Goal: Task Accomplishment & Management: Use online tool/utility

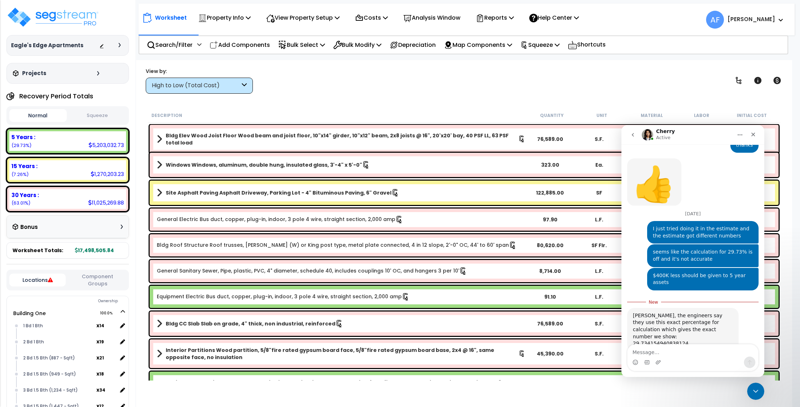
scroll to position [690, 0]
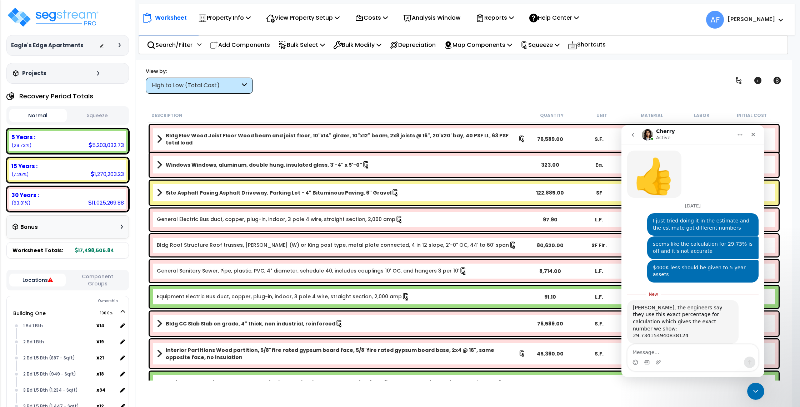
click at [687, 348] on textarea "Message…" at bounding box center [693, 350] width 131 height 12
type textarea "so maybe that's it"
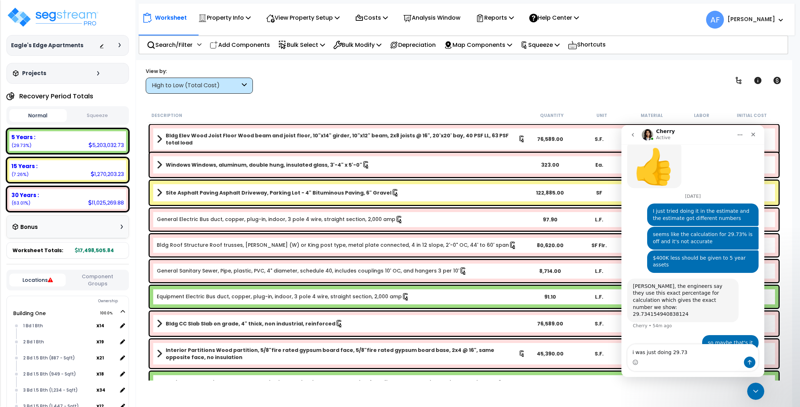
type textarea "i was just doing 29.73%"
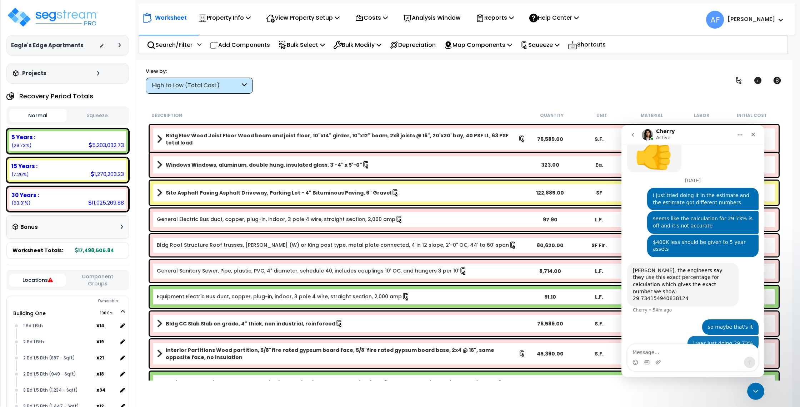
scroll to position [716, 0]
type textarea "not maybe that is it"
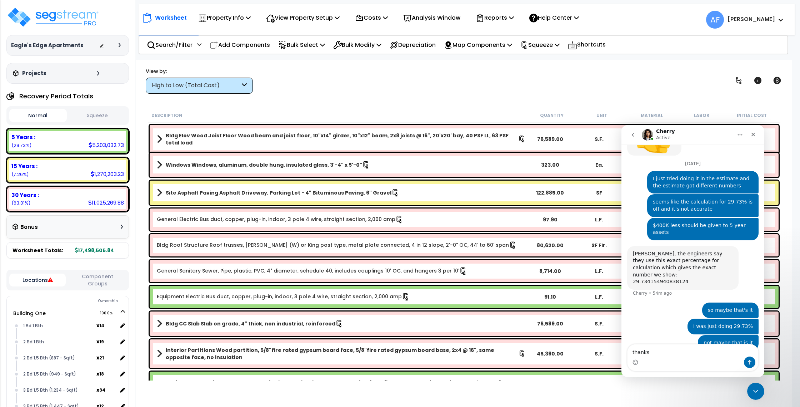
type textarea "thanks!"
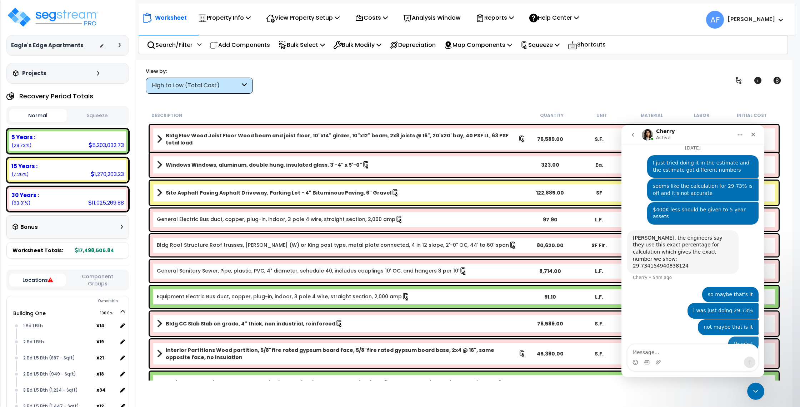
scroll to position [749, 0]
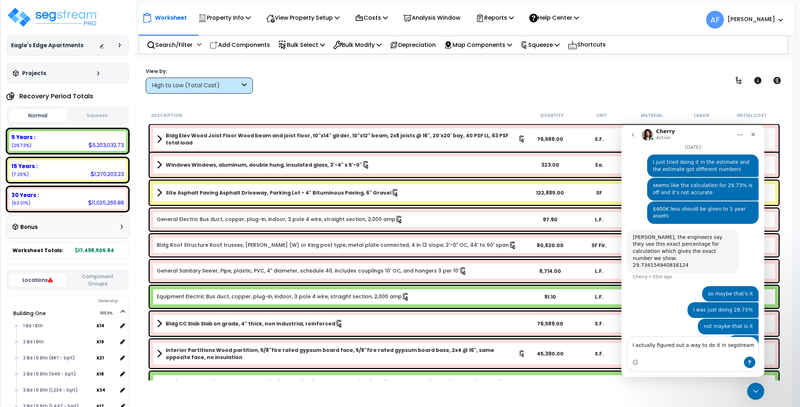
type textarea "I actually figured out a way to do it in segstream"
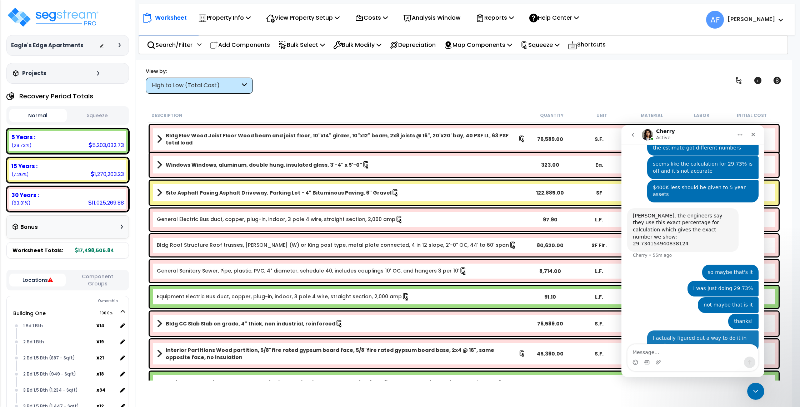
scroll to position [772, 0]
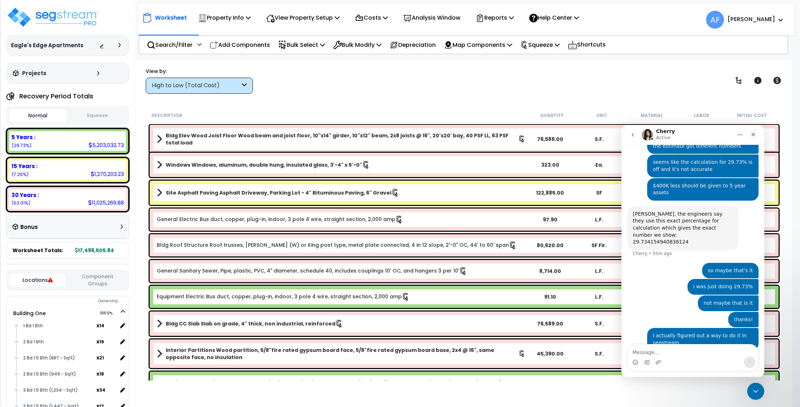
type textarea "d"
type textarea "chan"
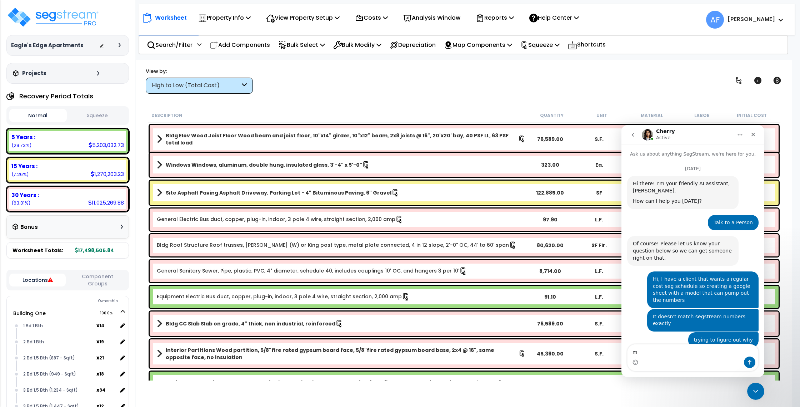
scroll to position [695, 0]
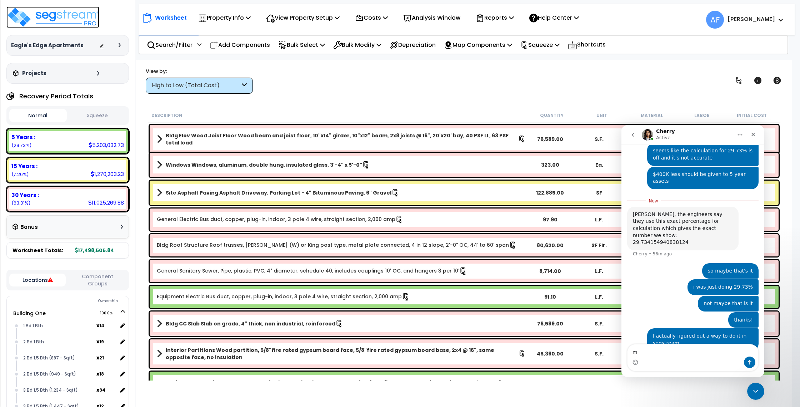
click at [61, 19] on img at bounding box center [52, 16] width 93 height 21
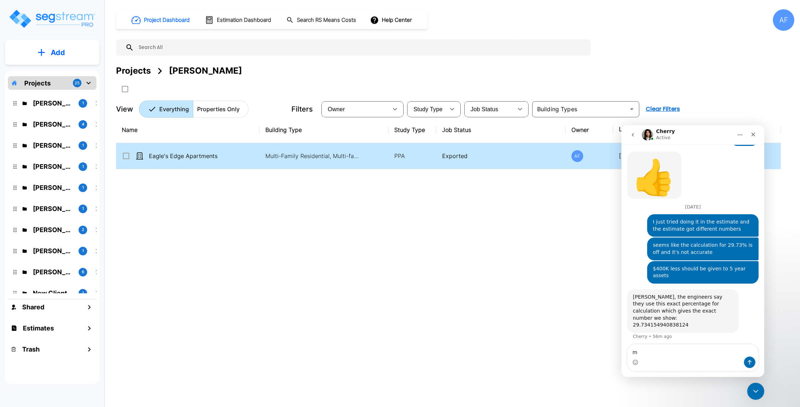
click at [175, 151] on td "Eagle's Edge Apartments" at bounding box center [188, 156] width 144 height 26
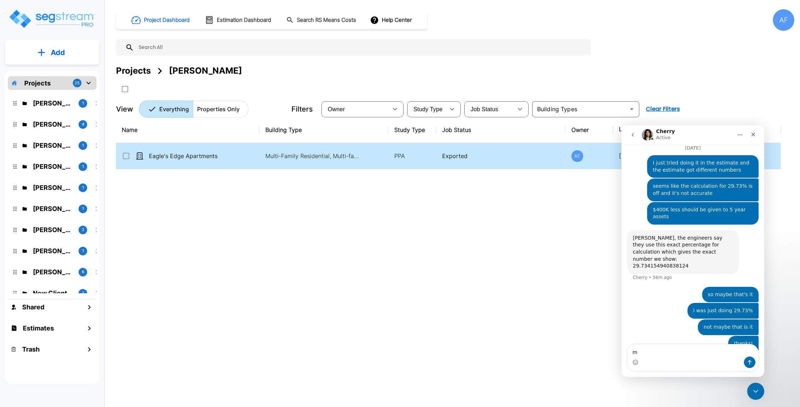
click at [175, 151] on td "Eagle's Edge Apartments" at bounding box center [188, 156] width 144 height 26
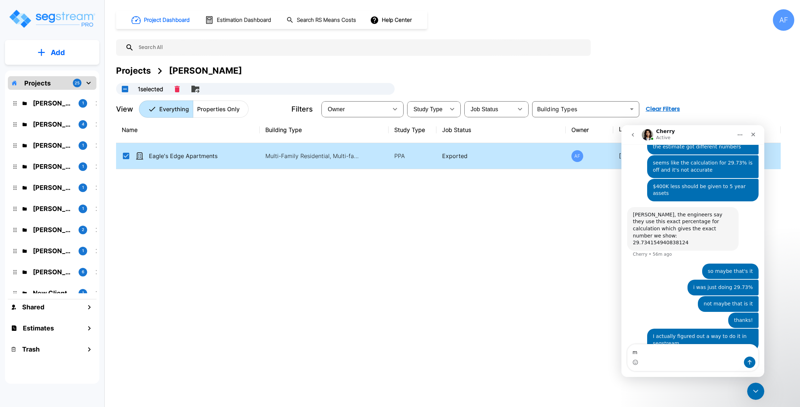
scroll to position [772, 0]
click at [227, 159] on div "Eagle's Edge Apartments" at bounding box center [175, 155] width 107 height 9
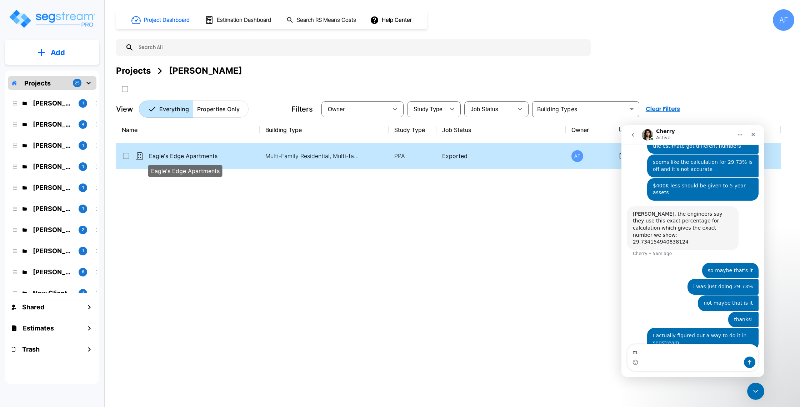
click at [218, 159] on p "Eagle's Edge Apartments" at bounding box center [184, 155] width 71 height 9
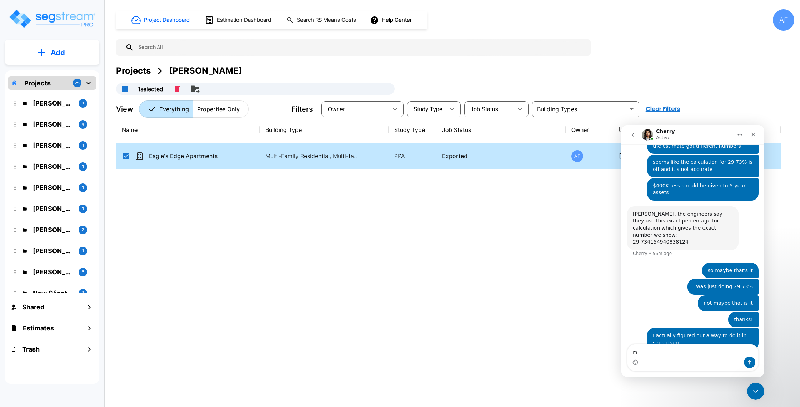
click at [226, 159] on div "Eagle's Edge Apartments" at bounding box center [175, 155] width 107 height 9
checkbox input "false"
click at [226, 159] on div "Eagle's Edge Apartments" at bounding box center [175, 155] width 107 height 9
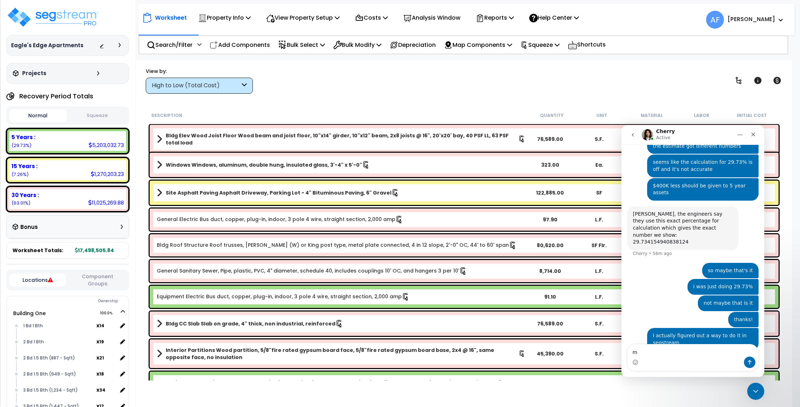
scroll to position [2, 0]
click at [511, 20] on p "Reports" at bounding box center [495, 18] width 38 height 10
click at [217, 21] on p "Property Info" at bounding box center [224, 18] width 53 height 10
click at [218, 30] on link "Property Setup" at bounding box center [230, 34] width 71 height 14
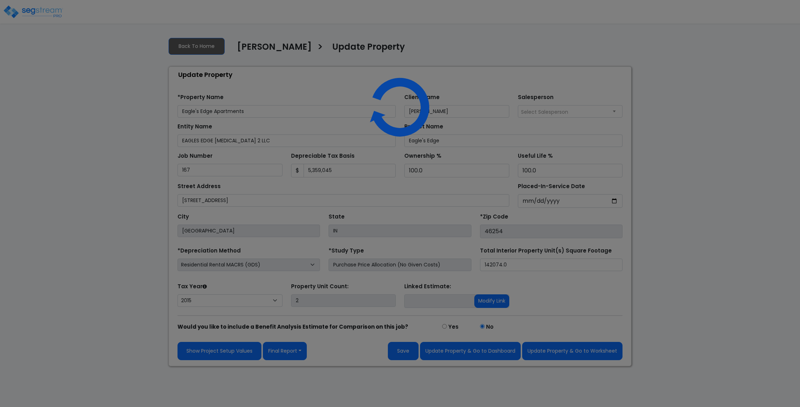
select select "2015"
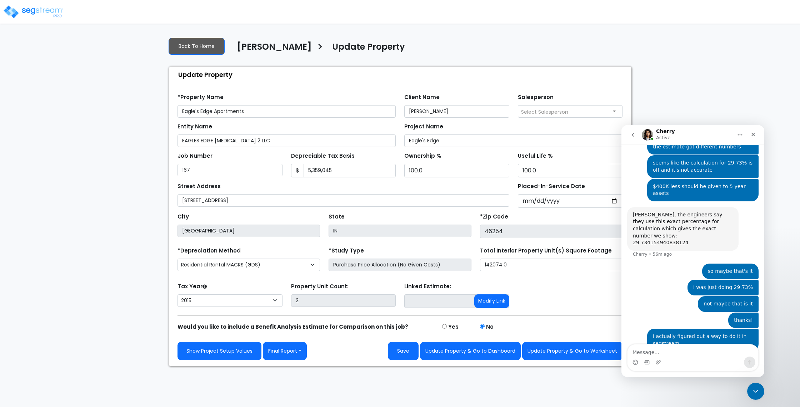
scroll to position [772, 0]
click at [542, 200] on input "2015-07-26" at bounding box center [570, 201] width 105 height 14
type input "0002-07-26"
select select "2"
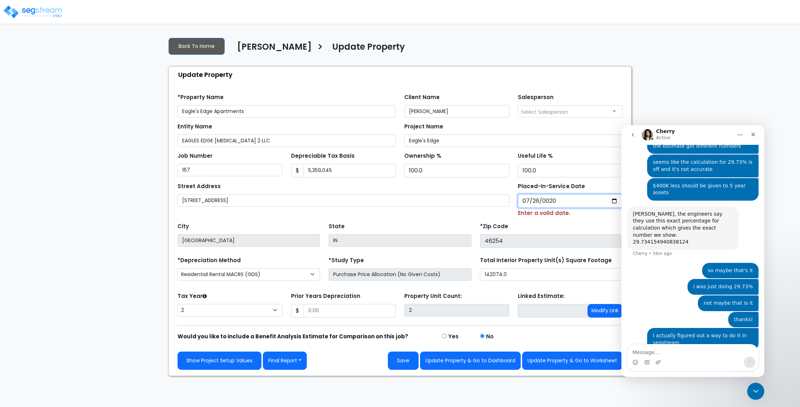
type input "0202-07-26"
select select "202"
type input "2024-07-26"
select select "2024"
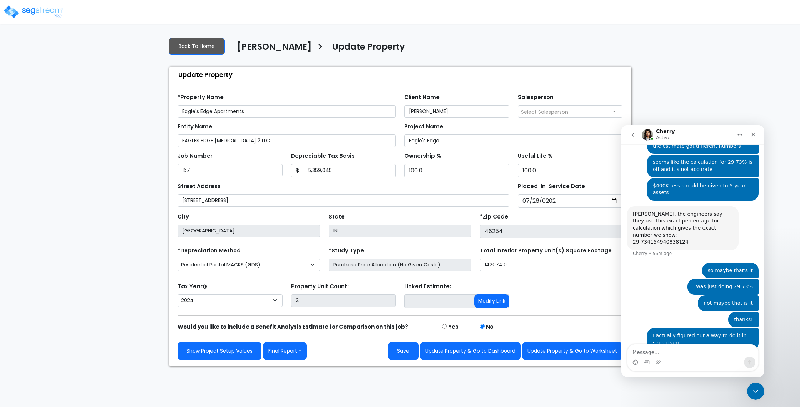
click at [542, 214] on div "*Zip Code 46254" at bounding box center [551, 224] width 143 height 27
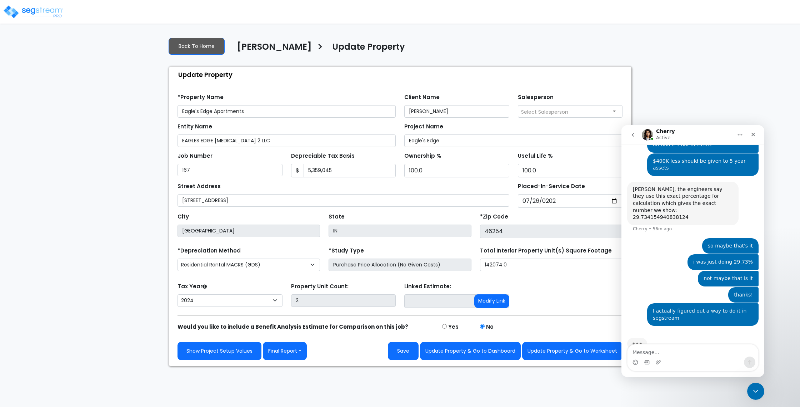
scroll to position [800, 0]
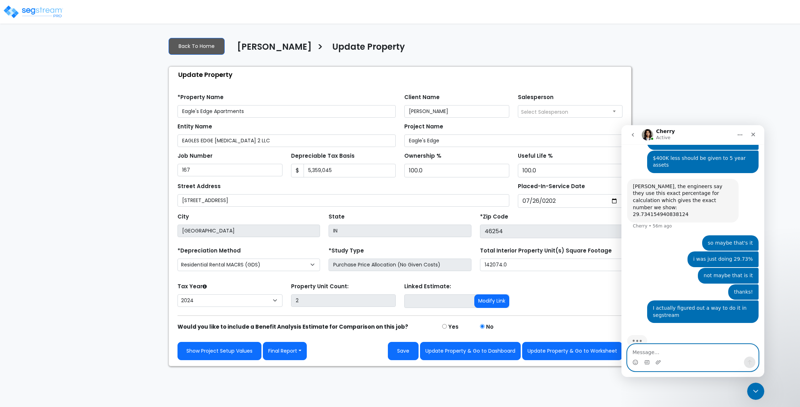
click at [686, 352] on textarea "Message…" at bounding box center [693, 350] width 131 height 12
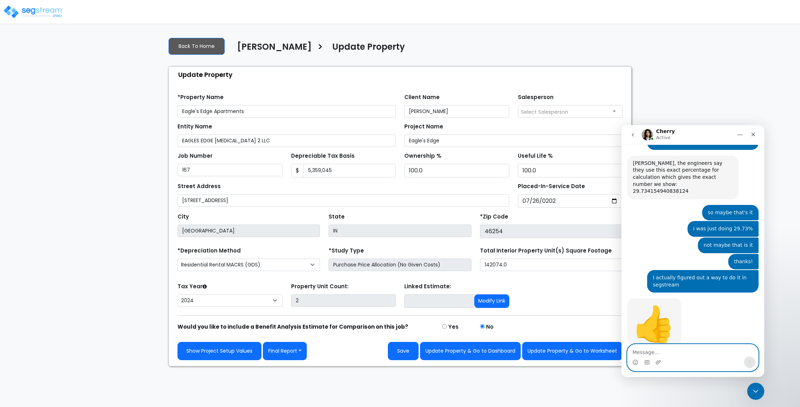
scroll to position [825, 0]
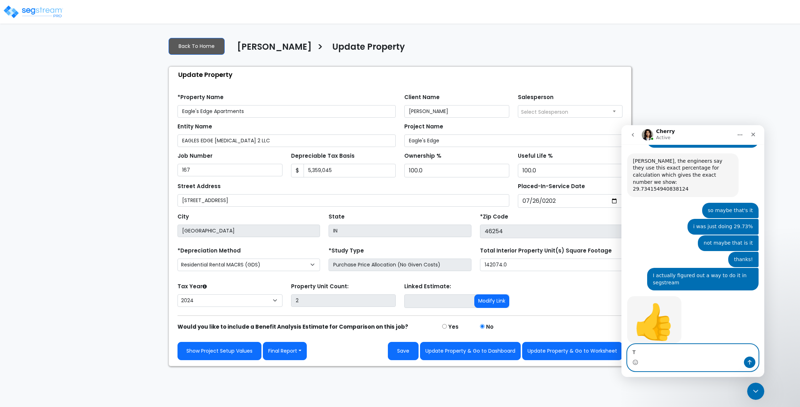
type textarea "T"
click at [632, 129] on button "go back" at bounding box center [633, 135] width 14 height 14
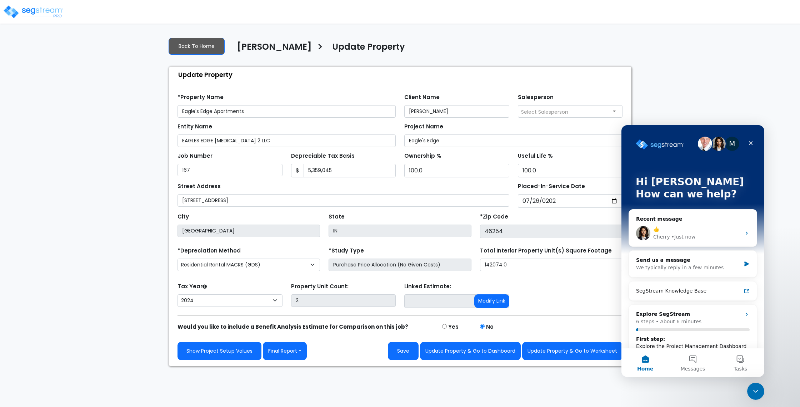
scroll to position [0, 0]
click at [674, 268] on div "We typically reply in a few minutes" at bounding box center [688, 268] width 105 height 8
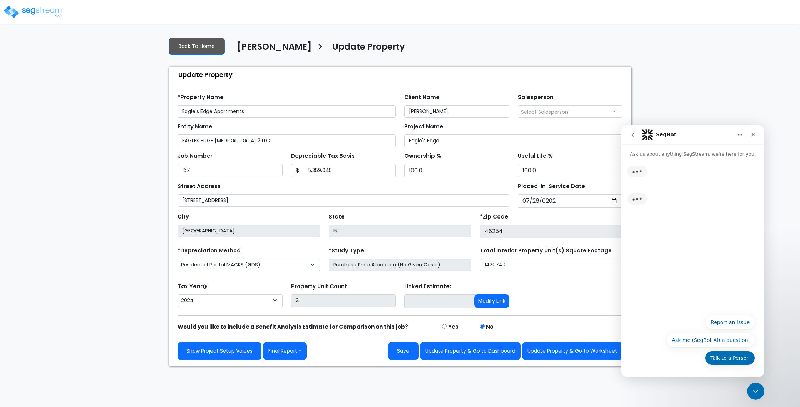
click at [736, 358] on button "Talk to a Person" at bounding box center [730, 358] width 50 height 14
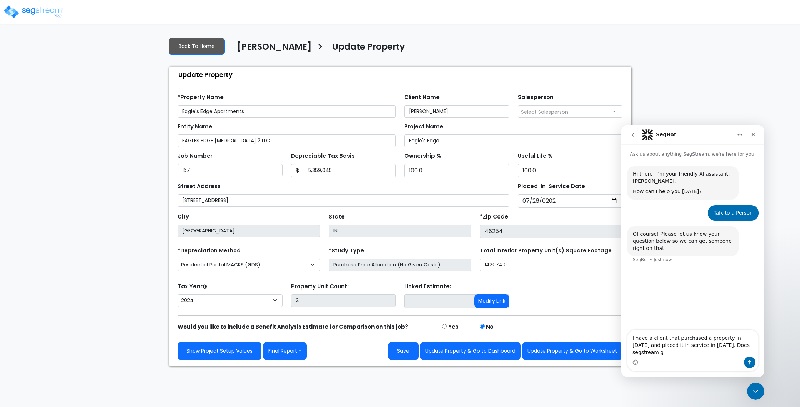
type textarea "I have a client that purchased a property in 2016 and placed it in service in 2…"
click at [36, 9] on img at bounding box center [33, 12] width 61 height 14
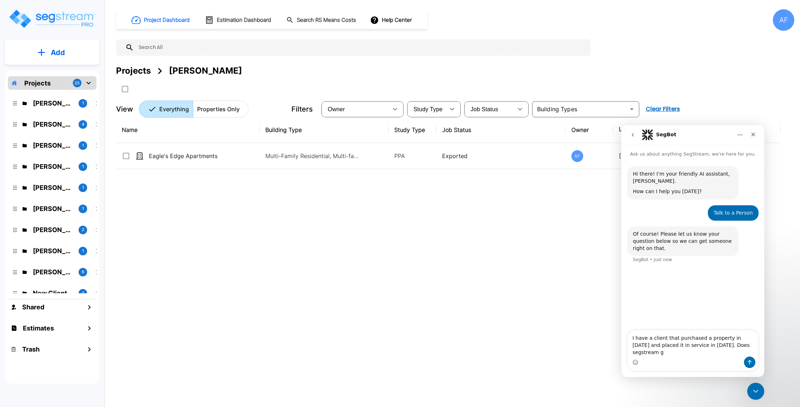
click at [56, 56] on p "Add" at bounding box center [58, 52] width 14 height 11
click at [48, 109] on p "Add Estimate" at bounding box center [56, 113] width 36 height 9
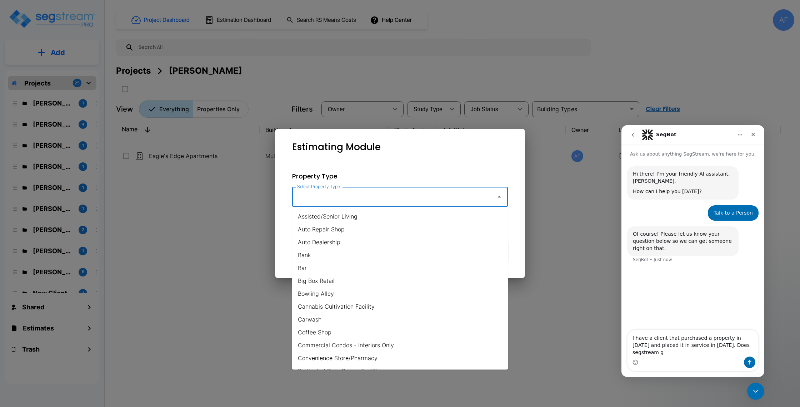
click at [360, 190] on input "Select Property Type" at bounding box center [392, 197] width 194 height 14
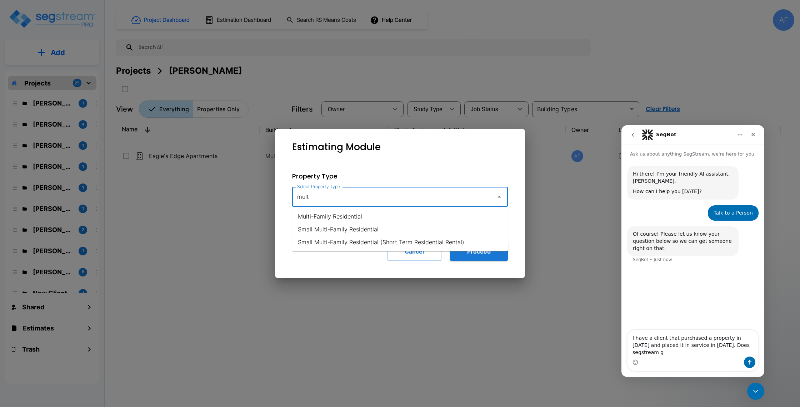
click at [357, 219] on li "Multi-Family Residential" at bounding box center [400, 216] width 216 height 13
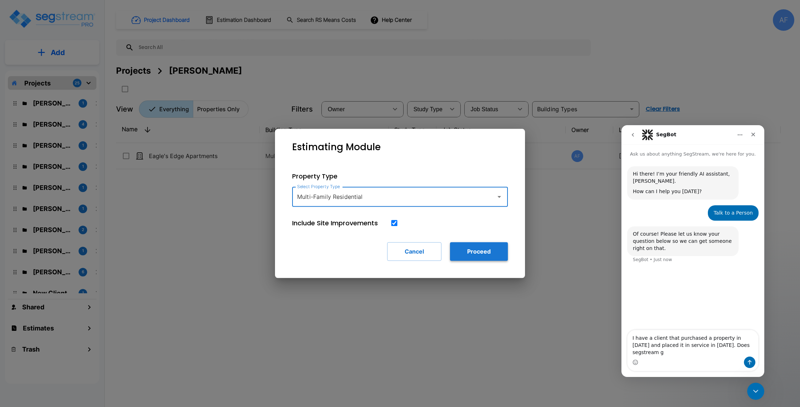
type input "Multi-Family Residential"
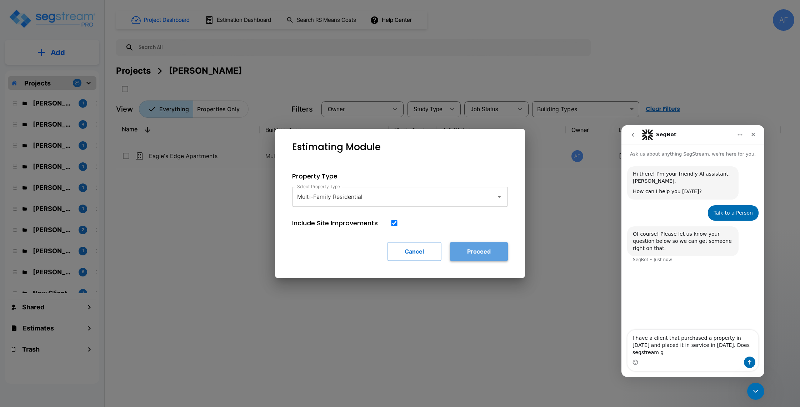
click at [474, 252] on button "Proceed" at bounding box center [479, 251] width 58 height 19
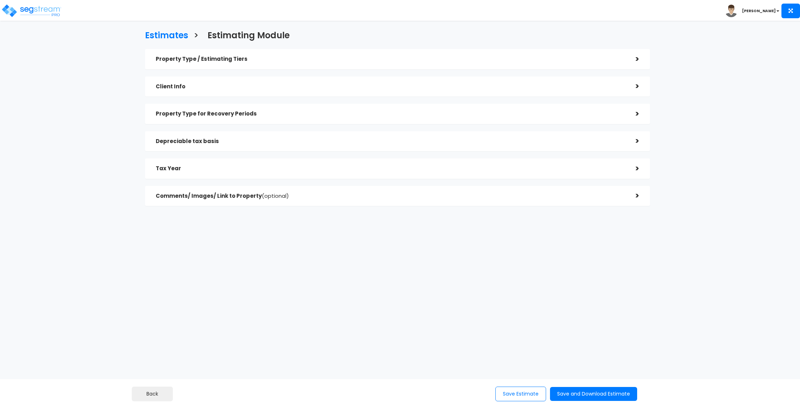
checkbox input "true"
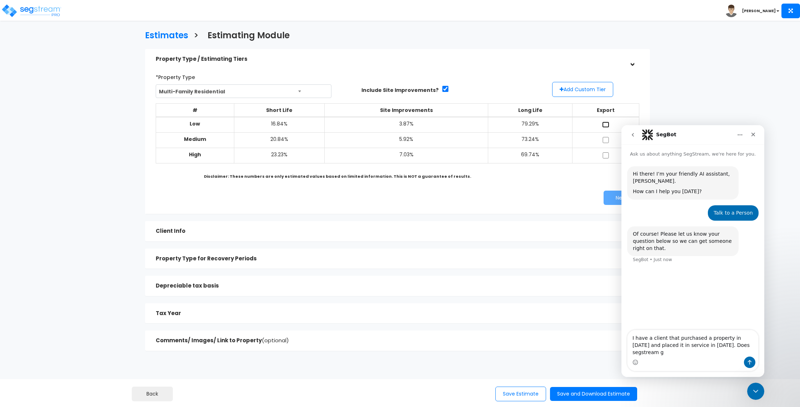
click at [603, 125] on input "checkbox" at bounding box center [605, 124] width 7 height 6
checkbox input "true"
click at [611, 193] on button "Next" at bounding box center [622, 197] width 36 height 14
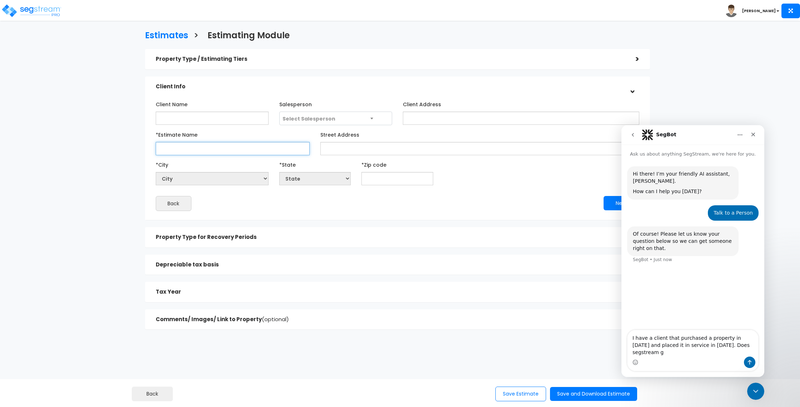
drag, startPoint x: 213, startPoint y: 148, endPoint x: 258, endPoint y: 149, distance: 45.4
click at [213, 148] on input "*Estimate Name" at bounding box center [233, 148] width 154 height 13
type input "sadf"
click at [364, 152] on input "Street Address" at bounding box center [480, 148] width 319 height 13
click at [373, 175] on input "text" at bounding box center [398, 178] width 72 height 13
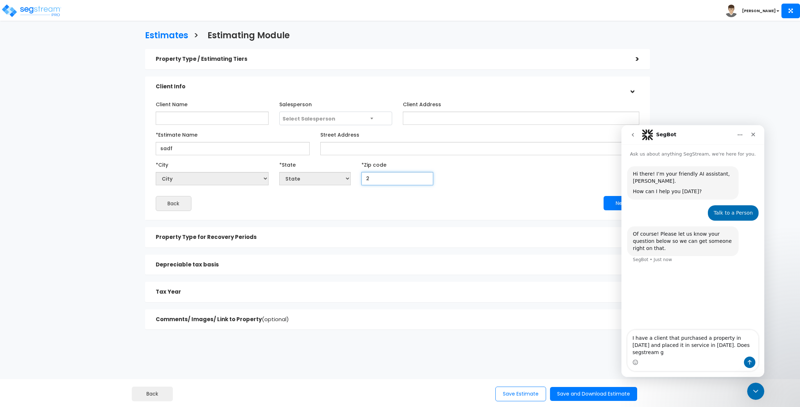
type input "21"
select select "DC"
type input "212"
select select "MD"
type input "21234"
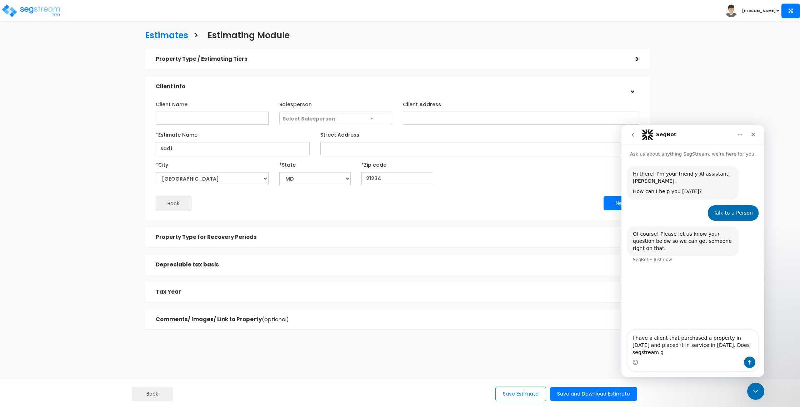
click at [461, 194] on div "Client Name Salesperson Select Salesperson Client Address" at bounding box center [398, 154] width 484 height 113
click at [609, 201] on button "Next" at bounding box center [622, 203] width 36 height 14
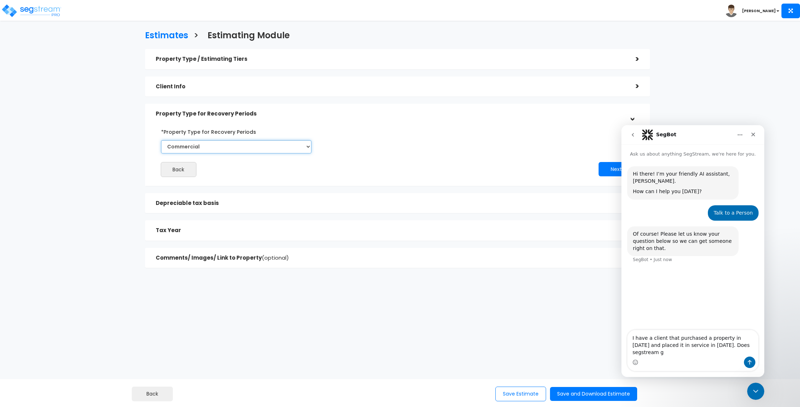
click at [250, 145] on select "Commercial Residential" at bounding box center [236, 146] width 150 height 13
select select "Residential"
click at [161, 140] on select "Commercial Residential" at bounding box center [236, 146] width 150 height 13
click at [599, 172] on button "Next" at bounding box center [617, 169] width 36 height 14
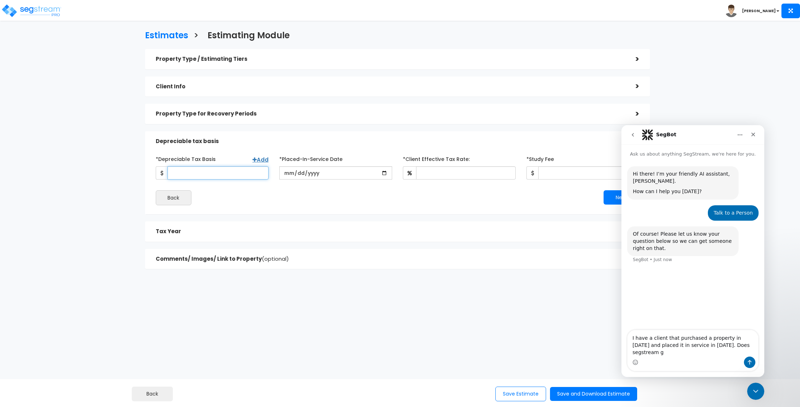
click at [221, 175] on input "*Depreciable Tax Basis" at bounding box center [218, 172] width 101 height 13
type input "4,000,000"
drag, startPoint x: 225, startPoint y: 215, endPoint x: 261, endPoint y: 189, distance: 44.5
click at [228, 214] on div "Property Type / Estimating Tiers > *Property Type Multi-Family Residential Assi…" at bounding box center [397, 159] width 505 height 220
click at [285, 174] on input "date" at bounding box center [335, 172] width 113 height 13
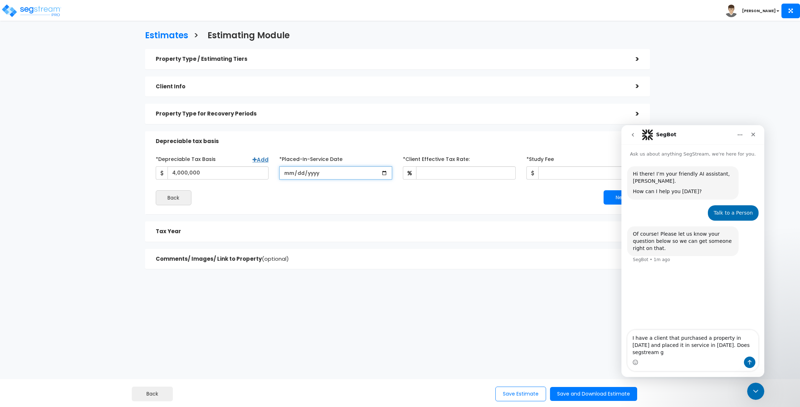
click at [381, 172] on input "date" at bounding box center [335, 172] width 113 height 13
type input "2025-08-14"
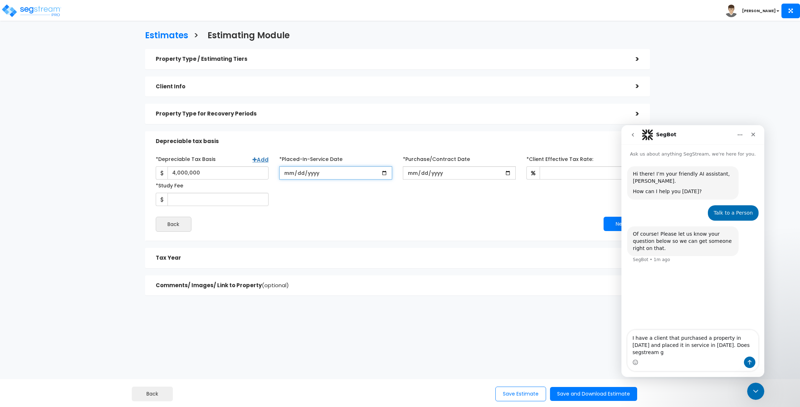
click at [383, 172] on input "2025-08-14" at bounding box center [335, 172] width 113 height 13
click at [313, 175] on input "2025-08-14" at bounding box center [335, 172] width 113 height 13
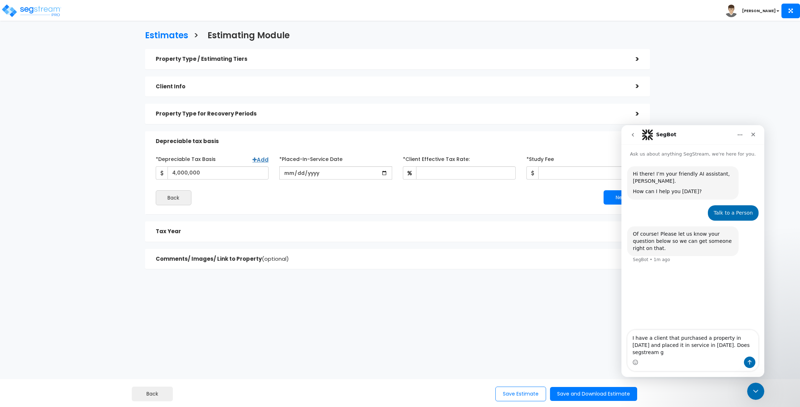
click at [319, 197] on div "Back" at bounding box center [273, 197] width 247 height 15
click at [675, 348] on textarea "I have a client that purchased a property in 2016 and placed it in service in 2…" at bounding box center [693, 343] width 131 height 26
drag, startPoint x: 731, startPoint y: 352, endPoint x: 744, endPoint y: 351, distance: 12.6
click at [731, 352] on textarea "I have a client that purchased a property in 2016 and placed it in service in 2…" at bounding box center [693, 343] width 131 height 26
click at [744, 351] on textarea "I have a client that purchased a property in 2016 and placed it in service in 2…" at bounding box center [693, 343] width 131 height 26
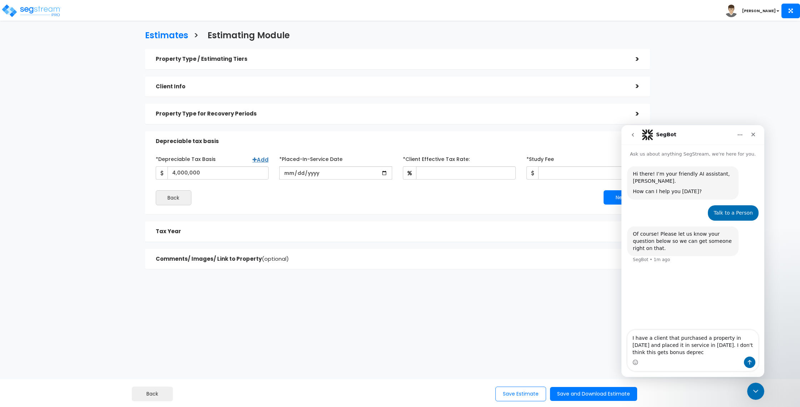
click at [444, 194] on div "Next" at bounding box center [521, 197] width 247 height 14
click at [291, 170] on input "date" at bounding box center [335, 172] width 113 height 13
click at [671, 353] on textarea "I have a client that purchased a property in 2016 and placed it in service in 2…" at bounding box center [693, 343] width 131 height 26
type textarea "I have a client that purchased a property in [DATE] and placed it in service in…"
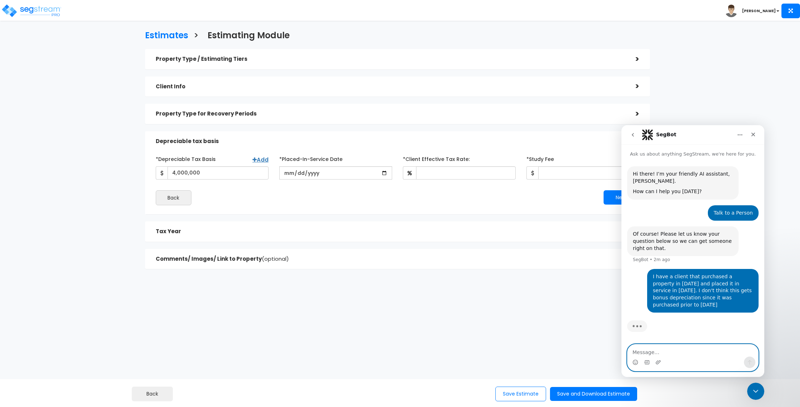
type textarea "S"
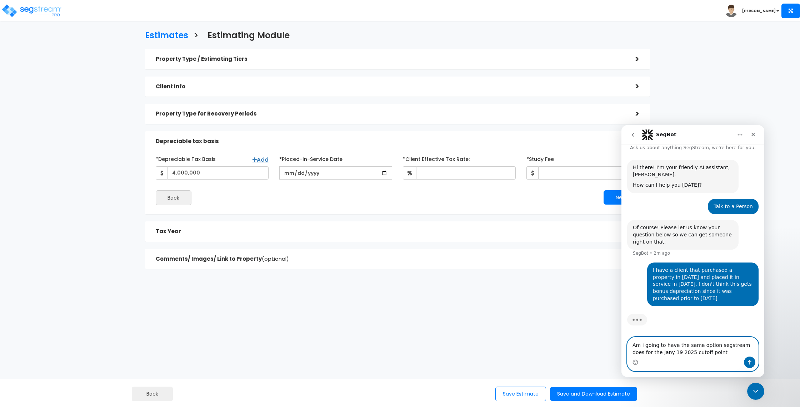
type textarea "Am i going to have the same option segstream does for the Jany 19 2025 cutoff p…"
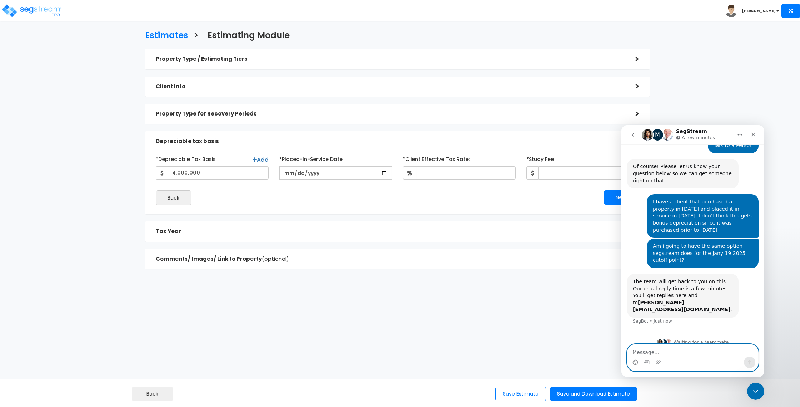
scroll to position [69, 0]
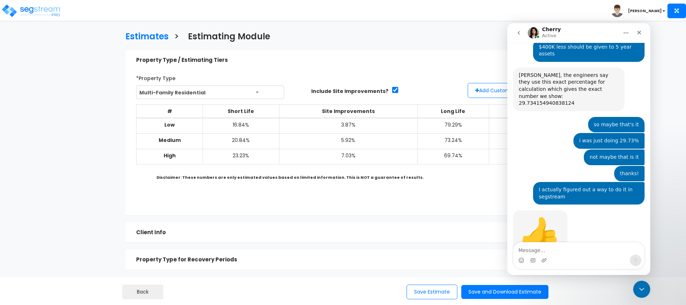
scroll to position [825, 0]
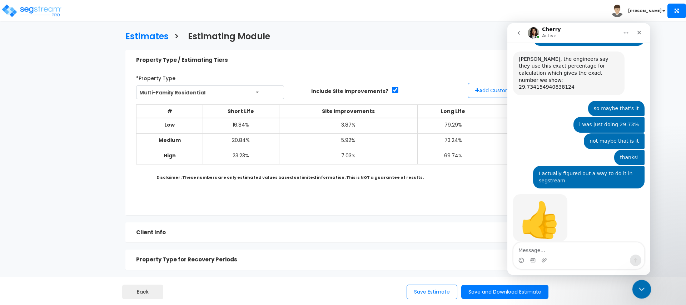
click at [640, 289] on icon "Close Intercom Messenger" at bounding box center [640, 288] width 5 height 3
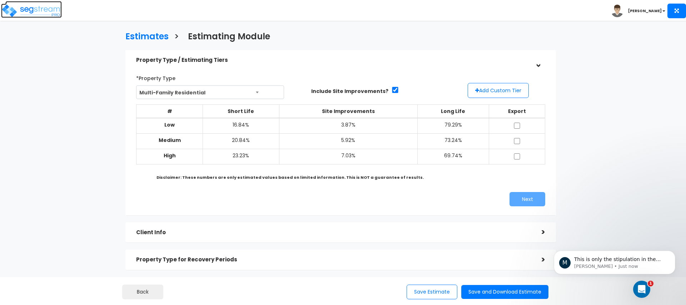
click at [35, 5] on img at bounding box center [31, 11] width 61 height 14
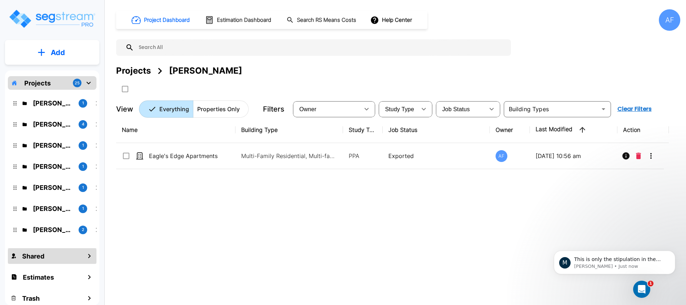
scroll to position [5, 0]
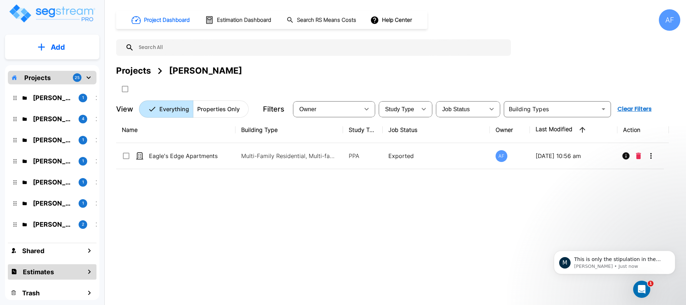
click at [54, 270] on div "Estimates" at bounding box center [52, 271] width 89 height 15
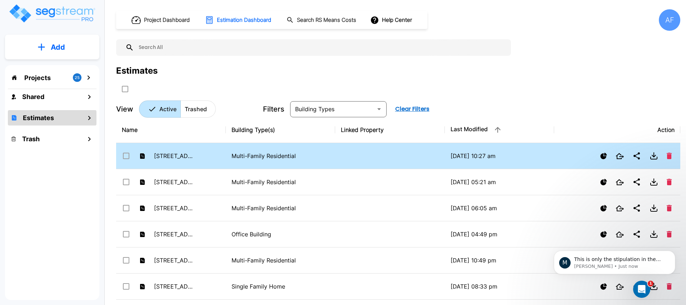
click at [348, 156] on td at bounding box center [390, 156] width 110 height 26
checkbox input "true"
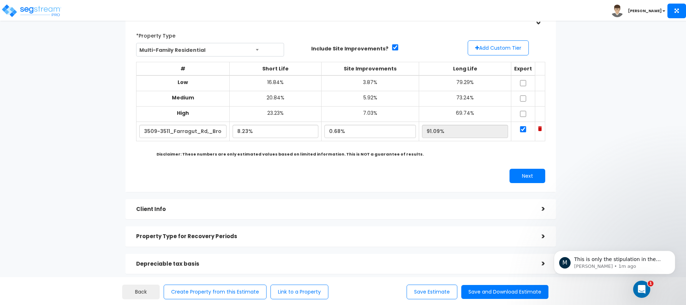
scroll to position [45, 0]
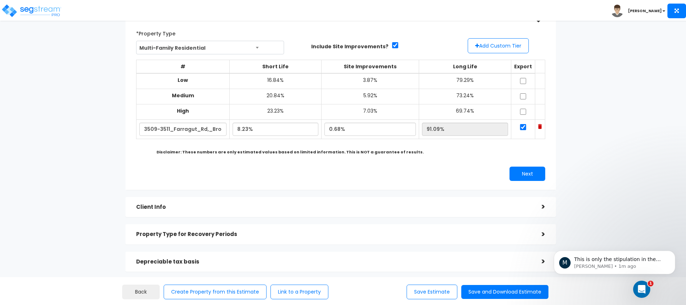
click at [340, 206] on h5 "Client Info" at bounding box center [333, 207] width 395 height 6
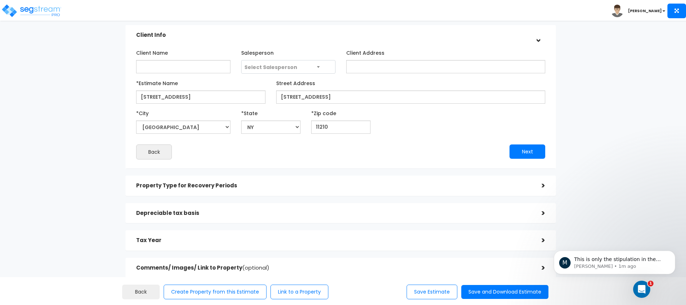
scroll to position [54, 0]
click at [316, 185] on h5 "Property Type for Recovery Periods" at bounding box center [333, 185] width 395 height 6
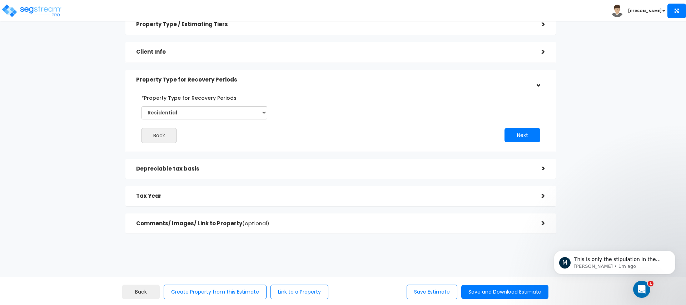
scroll to position [35, 0]
click at [274, 178] on div "Depreciable tax basis >" at bounding box center [340, 169] width 431 height 20
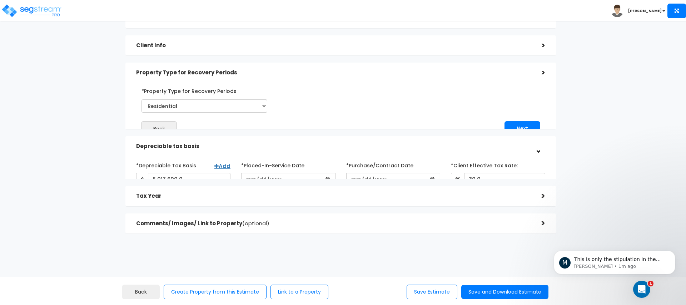
scroll to position [54, 0]
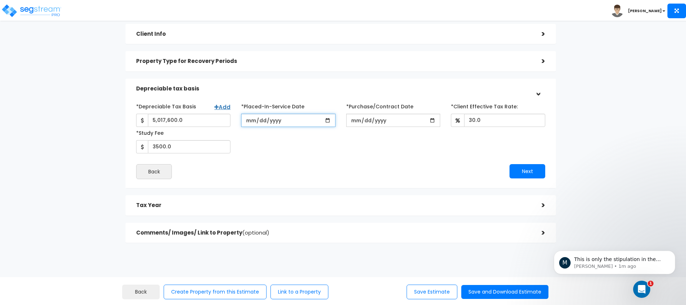
click at [269, 123] on input "[DATE]" at bounding box center [288, 120] width 94 height 13
click at [250, 119] on input "[DATE]" at bounding box center [288, 120] width 94 height 13
click at [349, 120] on input "[DATE]" at bounding box center [393, 120] width 94 height 13
click at [379, 119] on input "[DATE]" at bounding box center [393, 120] width 94 height 13
click at [361, 119] on input "[DATE]" at bounding box center [393, 120] width 94 height 13
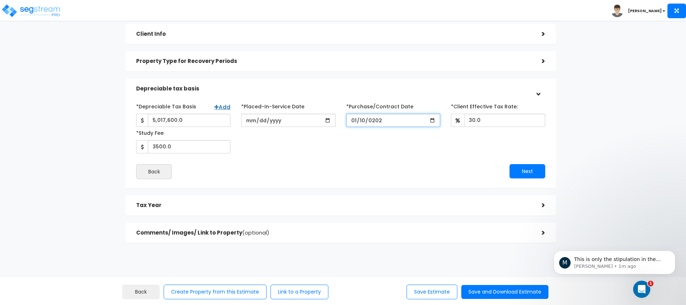
type input "[DATE]"
click at [372, 139] on div "*Depreciable Tax Basis Add 5,017,600.0 *Placed-In-Service Date [DATE] *Purchase…" at bounding box center [341, 126] width 420 height 53
click at [526, 171] on button "Next" at bounding box center [528, 171] width 36 height 14
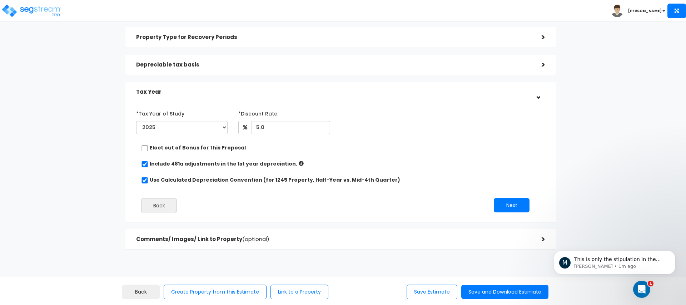
scroll to position [80, 0]
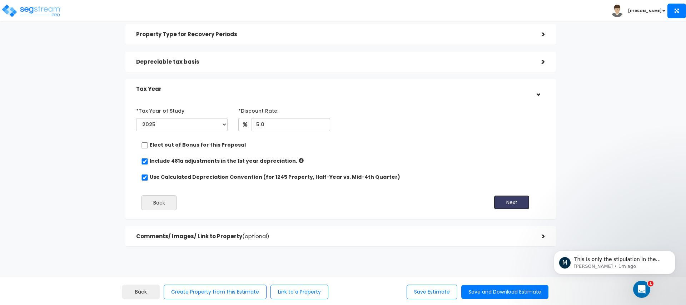
click at [499, 198] on button "Next" at bounding box center [512, 202] width 36 height 14
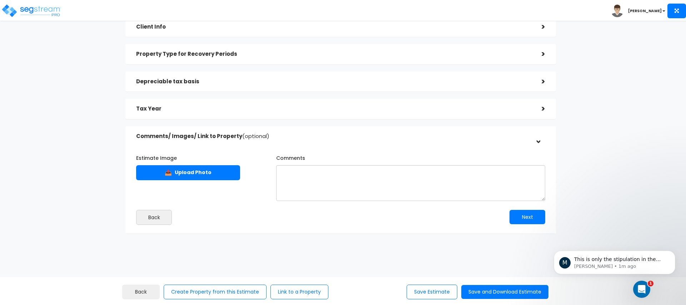
scroll to position [61, 0]
click at [530, 218] on button "Next" at bounding box center [528, 216] width 36 height 14
click at [529, 215] on button "Next" at bounding box center [528, 216] width 36 height 14
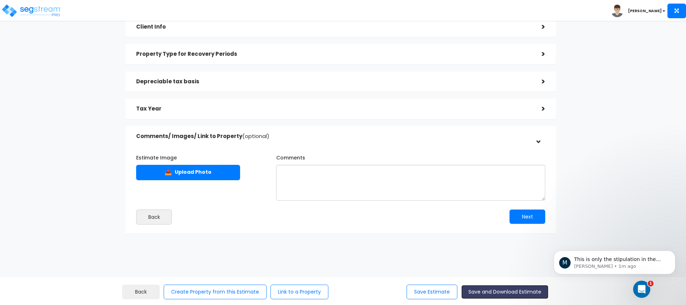
click at [509, 289] on button "Save and Download Estimate" at bounding box center [504, 292] width 87 height 14
click at [649, 263] on p "[PERSON_NAME] • 1m ago" at bounding box center [620, 266] width 92 height 6
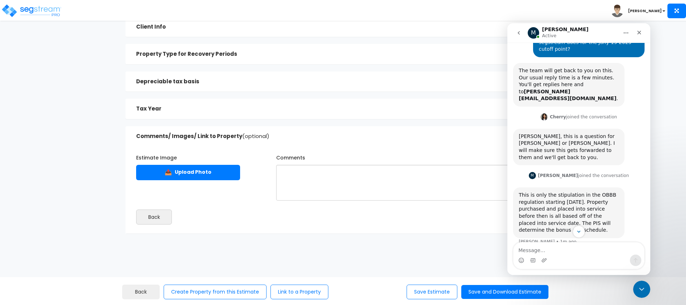
scroll to position [180, 0]
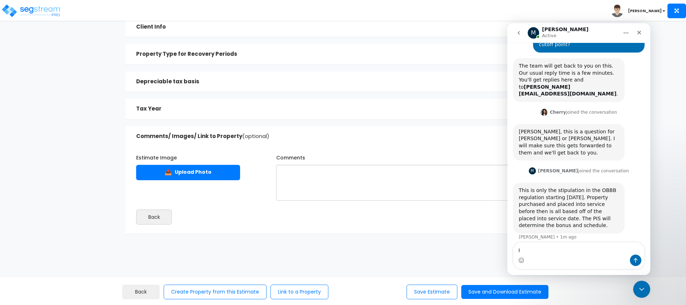
type textarea "I"
click at [535, 251] on textarea "On the cost seg technical call" at bounding box center [578, 248] width 131 height 12
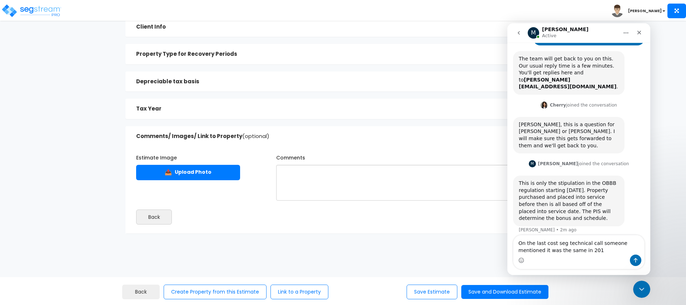
type textarea "On the last cost seg technical call someone mentioned it was the same in [DATE]"
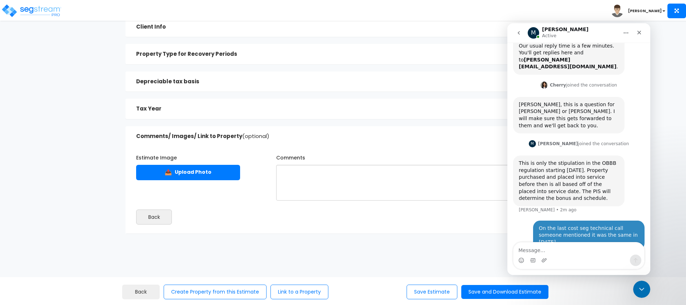
scroll to position [208, 0]
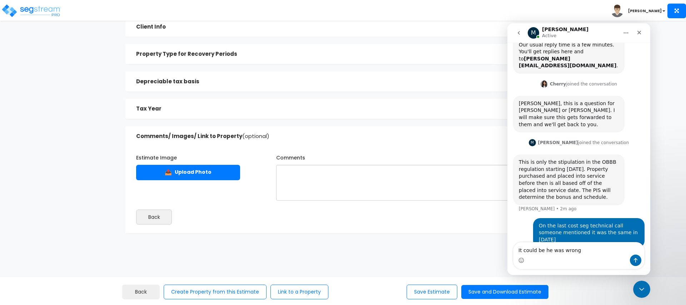
type textarea "It could be he was wrong"
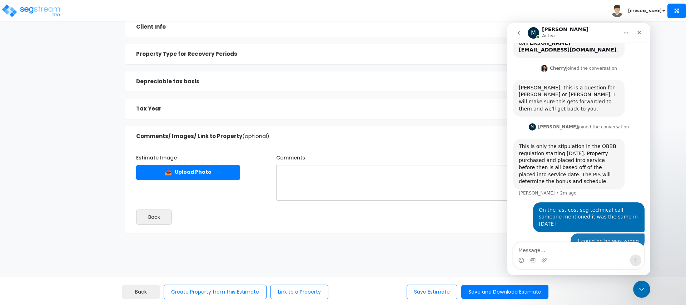
scroll to position [225, 0]
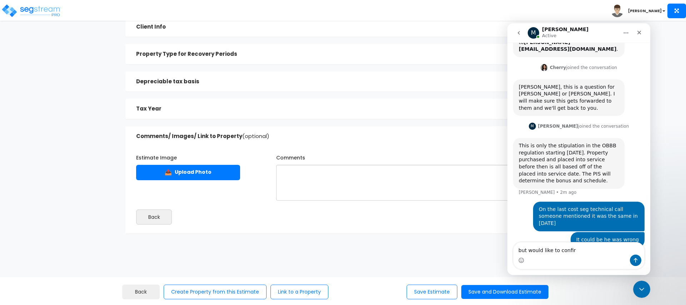
type textarea "but would like to confirm"
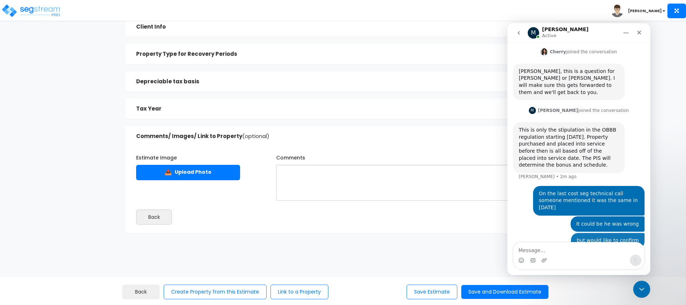
scroll to position [241, 0]
click at [647, 285] on div "Close Intercom Messenger" at bounding box center [640, 287] width 17 height 17
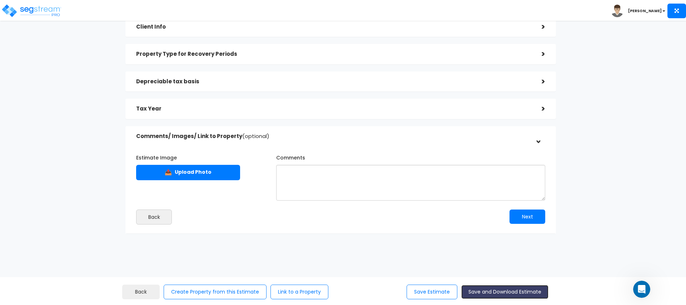
click at [490, 293] on button "Save and Download Estimate" at bounding box center [504, 292] width 87 height 14
click at [502, 292] on button "Save and Download Estimate" at bounding box center [504, 292] width 87 height 14
